Goal: Information Seeking & Learning: Understand process/instructions

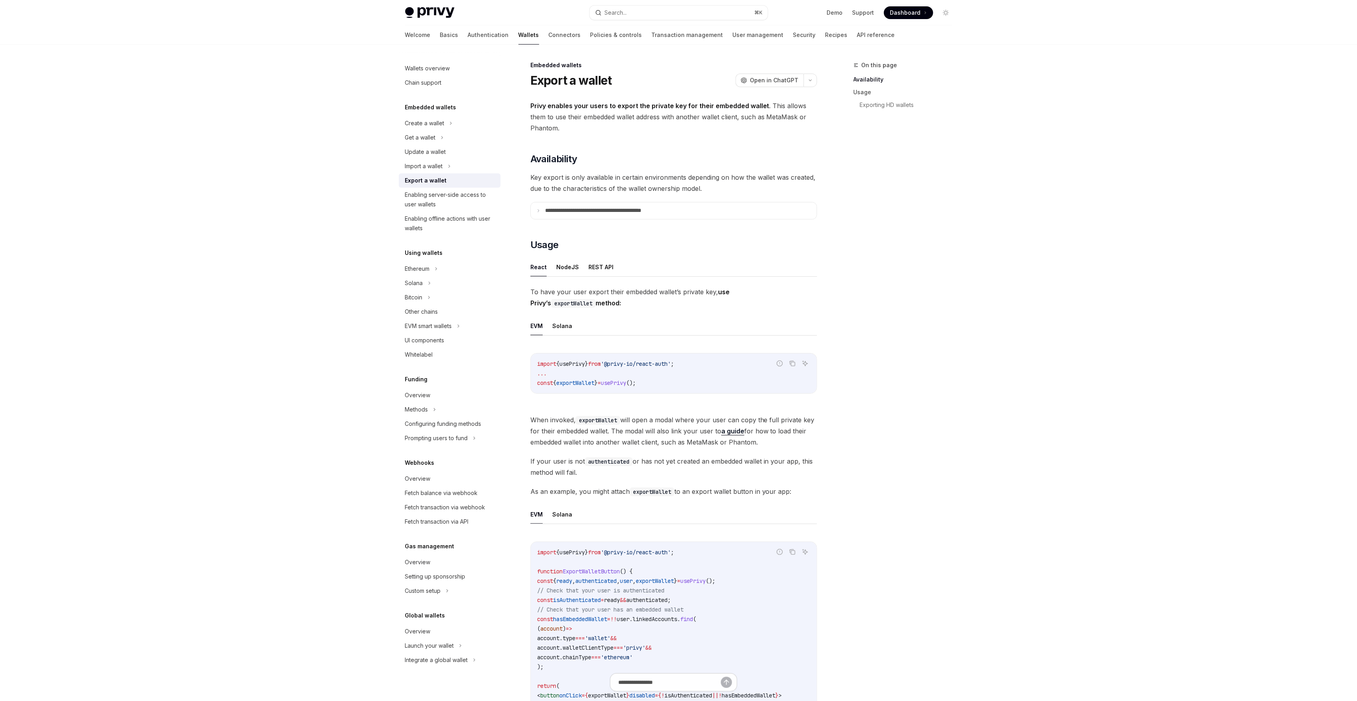
click at [610, 379] on span "usePrivy" at bounding box center [613, 382] width 25 height 7
copy code "const { exportWallet } = usePrivy ();"
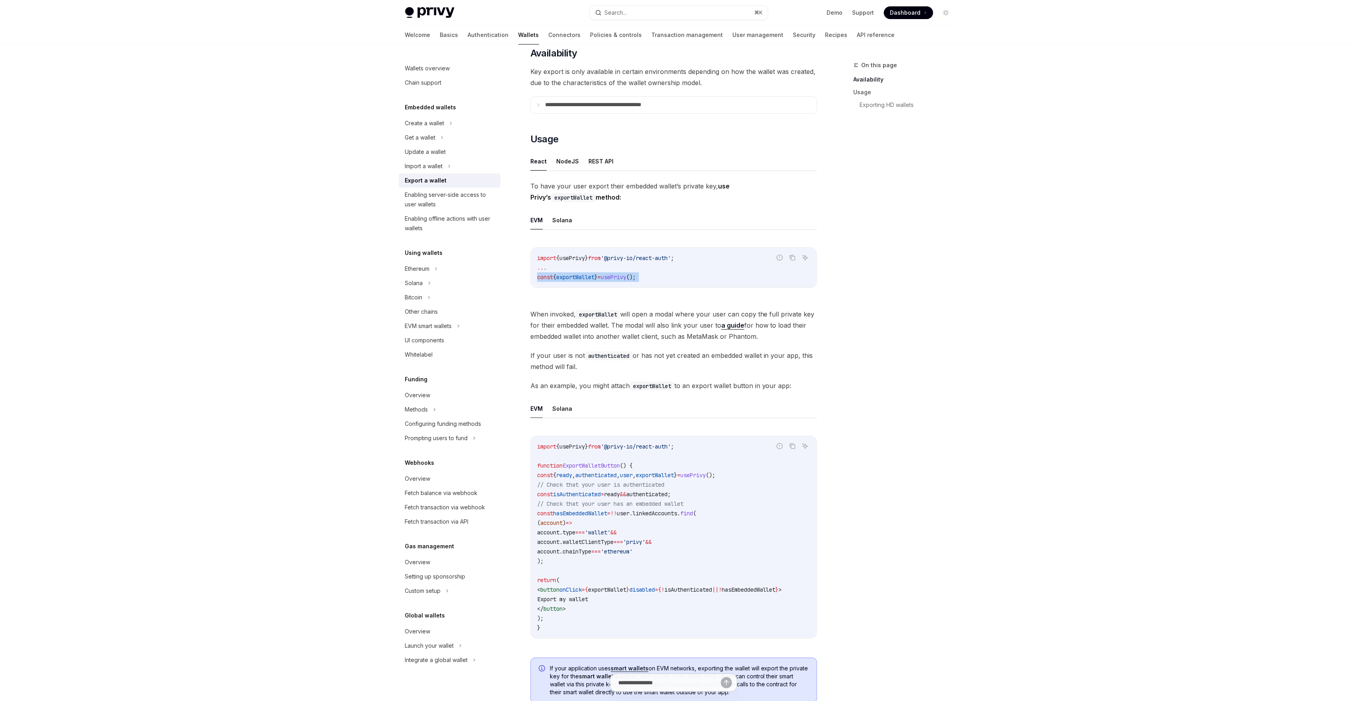
scroll to position [107, 0]
click at [564, 407] on button "Solana" at bounding box center [562, 407] width 20 height 19
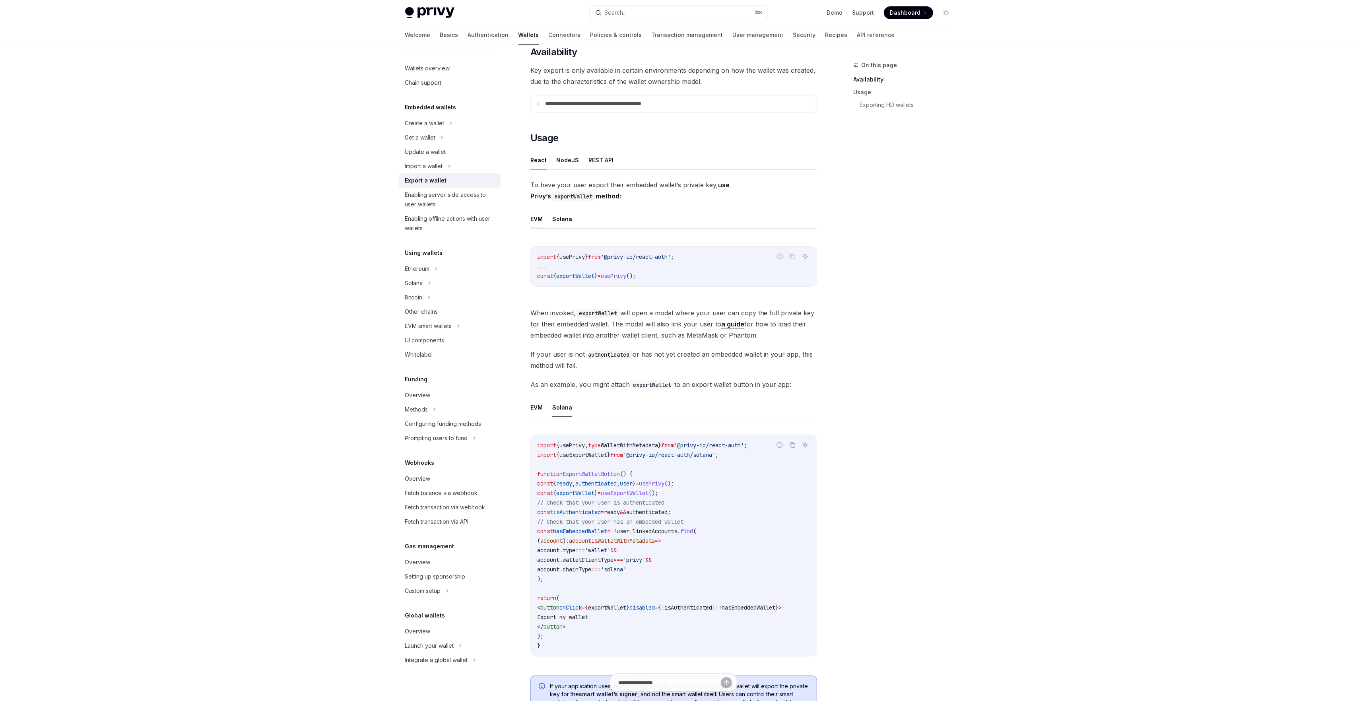
click at [570, 451] on span "useExportWallet" at bounding box center [583, 454] width 48 height 7
copy code "import { useExportWallet } from '@privy-io/react-auth/solana' ;"
click at [583, 258] on span "usePrivy" at bounding box center [571, 256] width 25 height 7
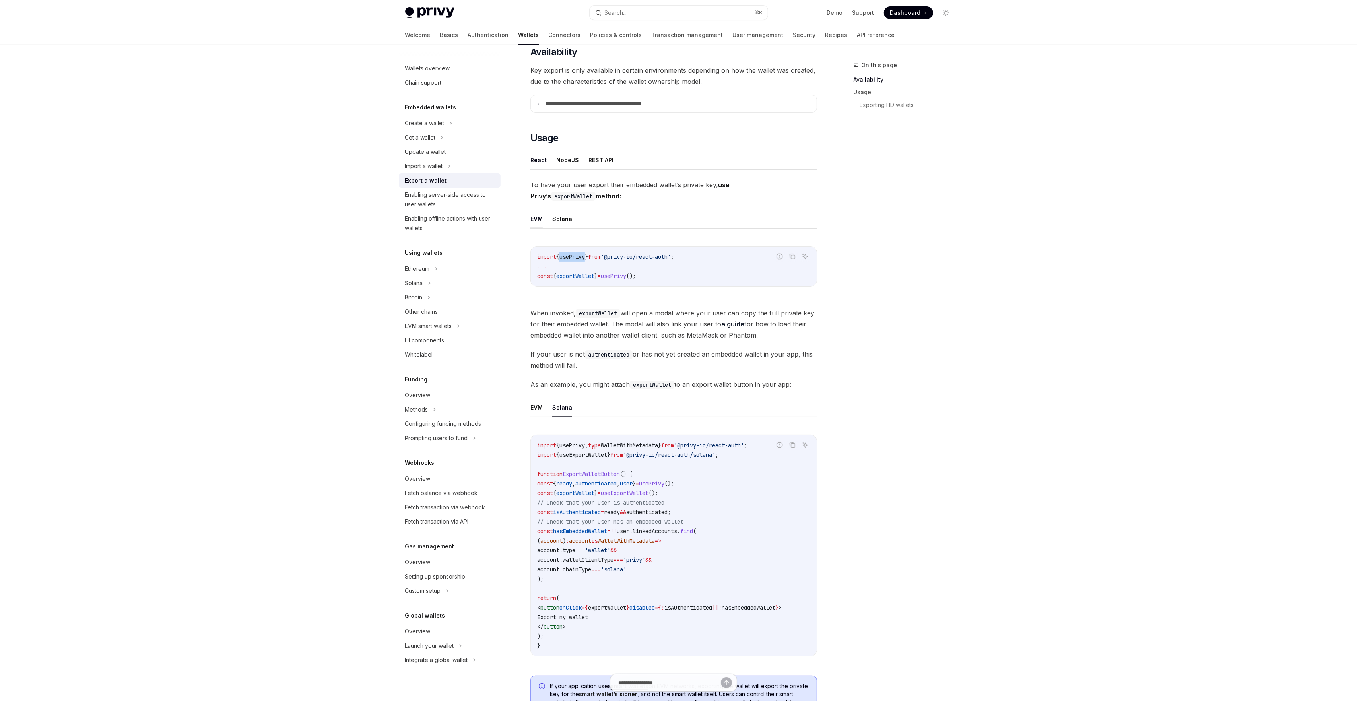
click at [583, 258] on span "usePrivy" at bounding box center [571, 256] width 25 height 7
click at [555, 215] on button "Solana" at bounding box center [562, 219] width 20 height 19
type textarea "*"
click at [576, 255] on span "useExportWallet" at bounding box center [583, 256] width 48 height 7
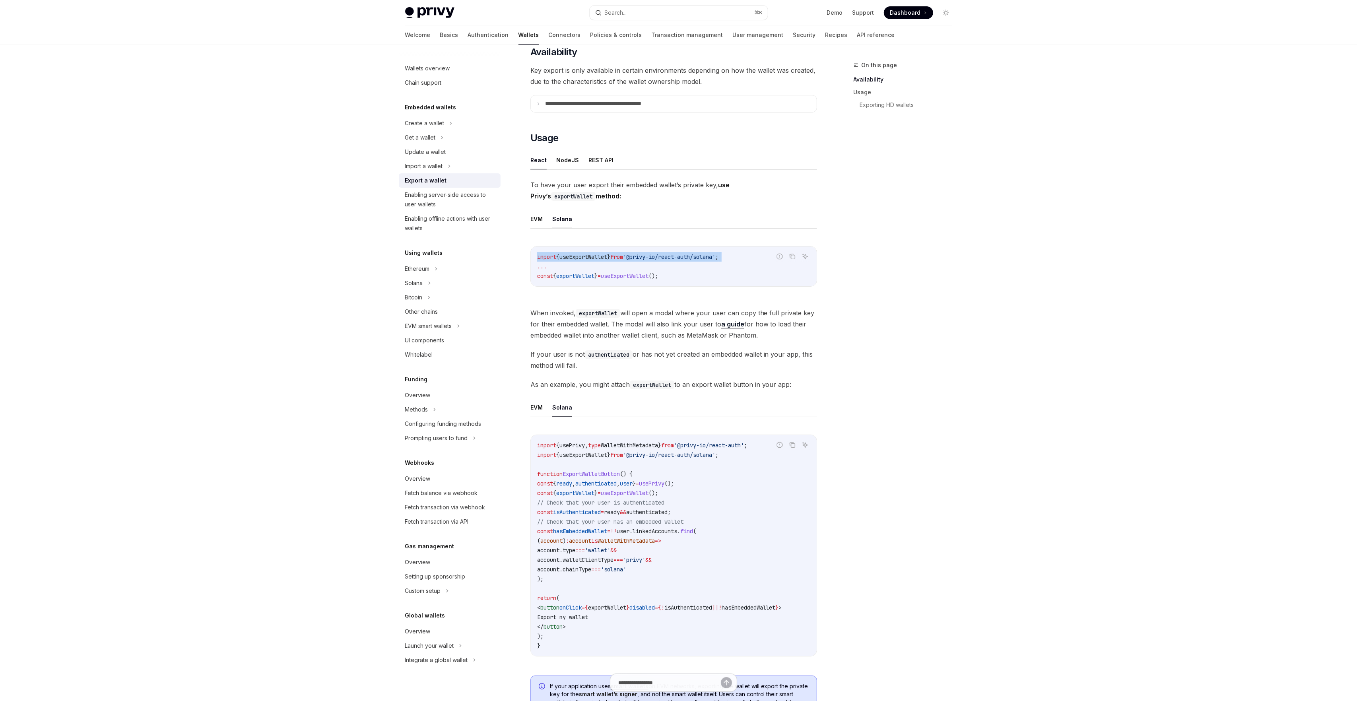
click at [576, 255] on span "useExportWallet" at bounding box center [583, 256] width 48 height 7
copy code "import { useExportWallet } from '@privy-io/react-auth/solana' ;"
click at [574, 270] on code "import { useExportWallet } from '@privy-io/react-auth/solana' ; ... const { exp…" at bounding box center [673, 266] width 273 height 29
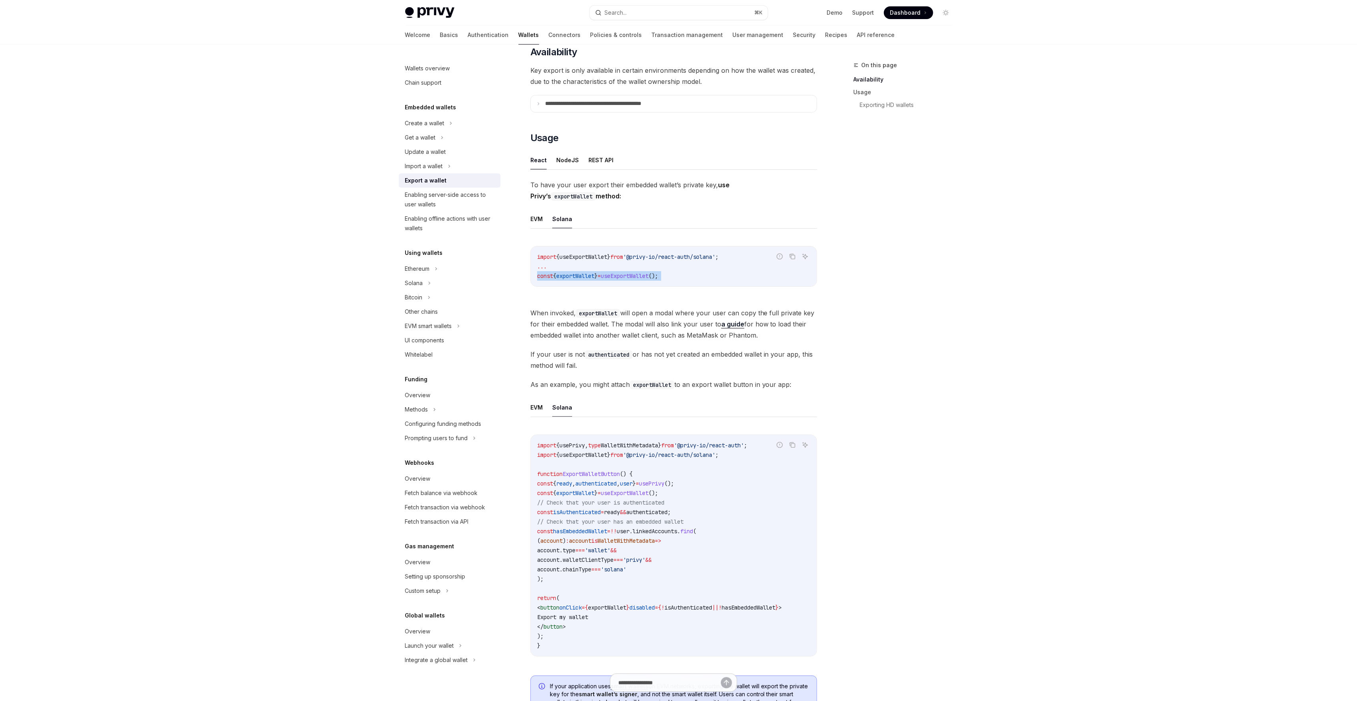
copy code "const { exportWallet } = useExportWallet ();"
click at [687, 15] on button "Search... ⌘ K" at bounding box center [679, 13] width 178 height 14
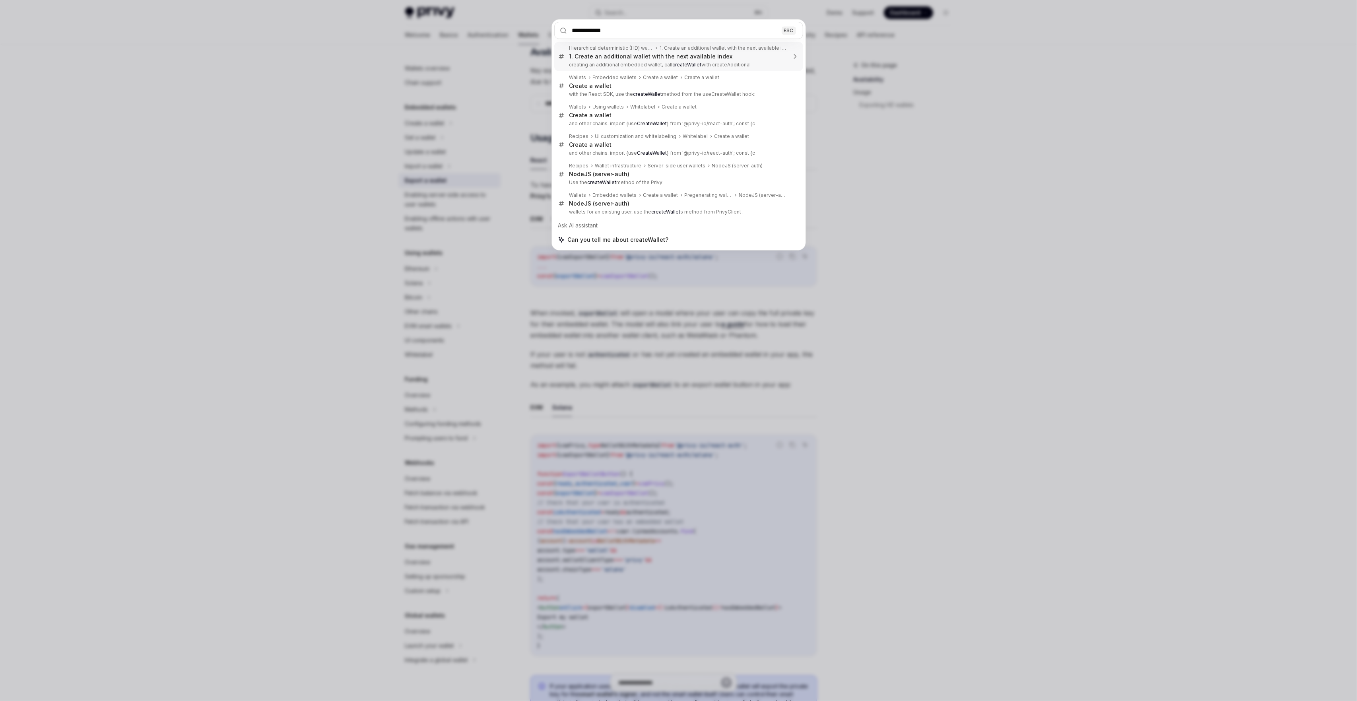
type input "**********"
